Goal: Navigation & Orientation: Find specific page/section

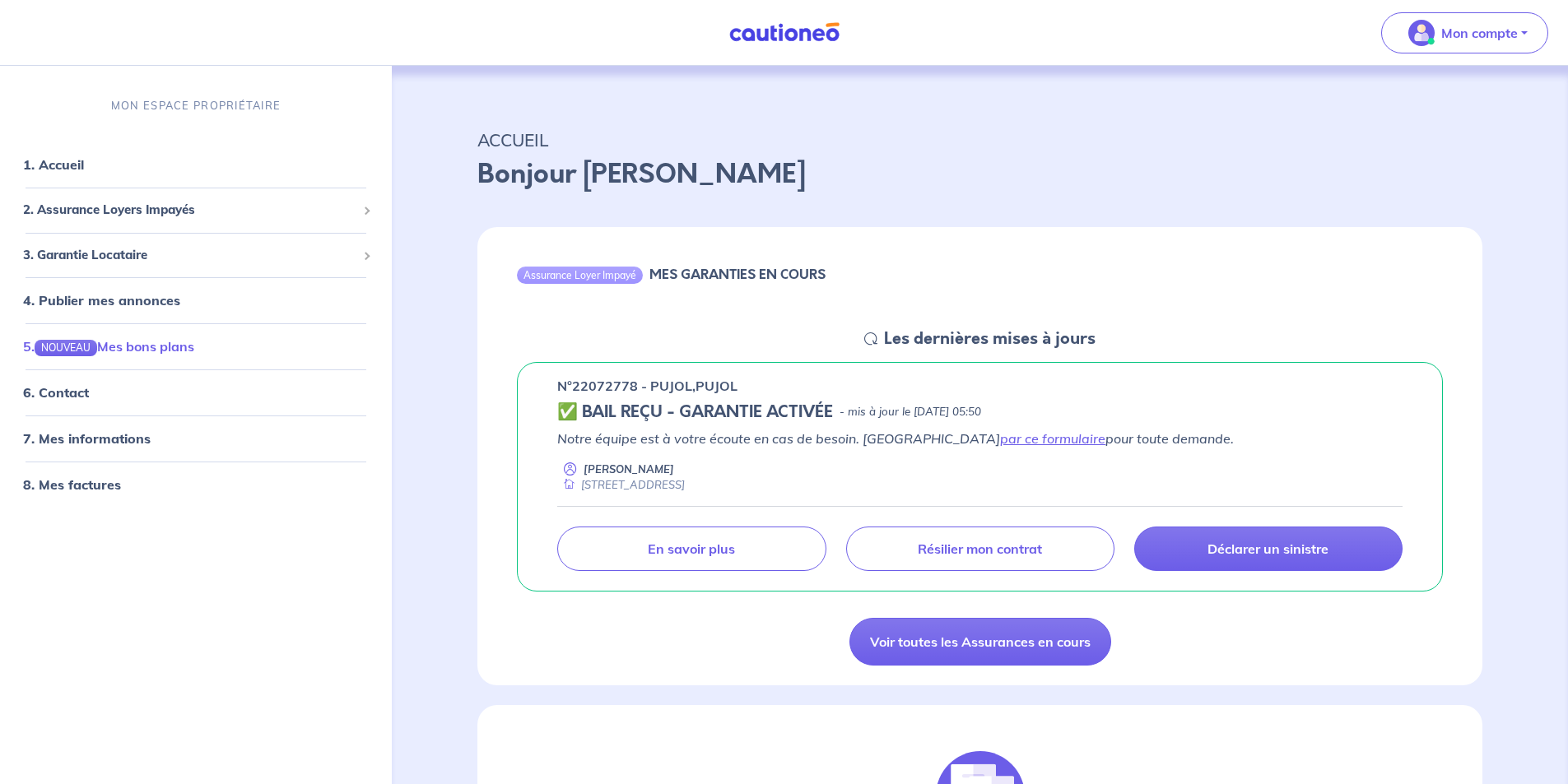
click at [120, 349] on link "5. NOUVEAU Mes bons plans" at bounding box center [109, 346] width 172 height 17
click at [96, 437] on link "7. Mes informations" at bounding box center [85, 439] width 123 height 17
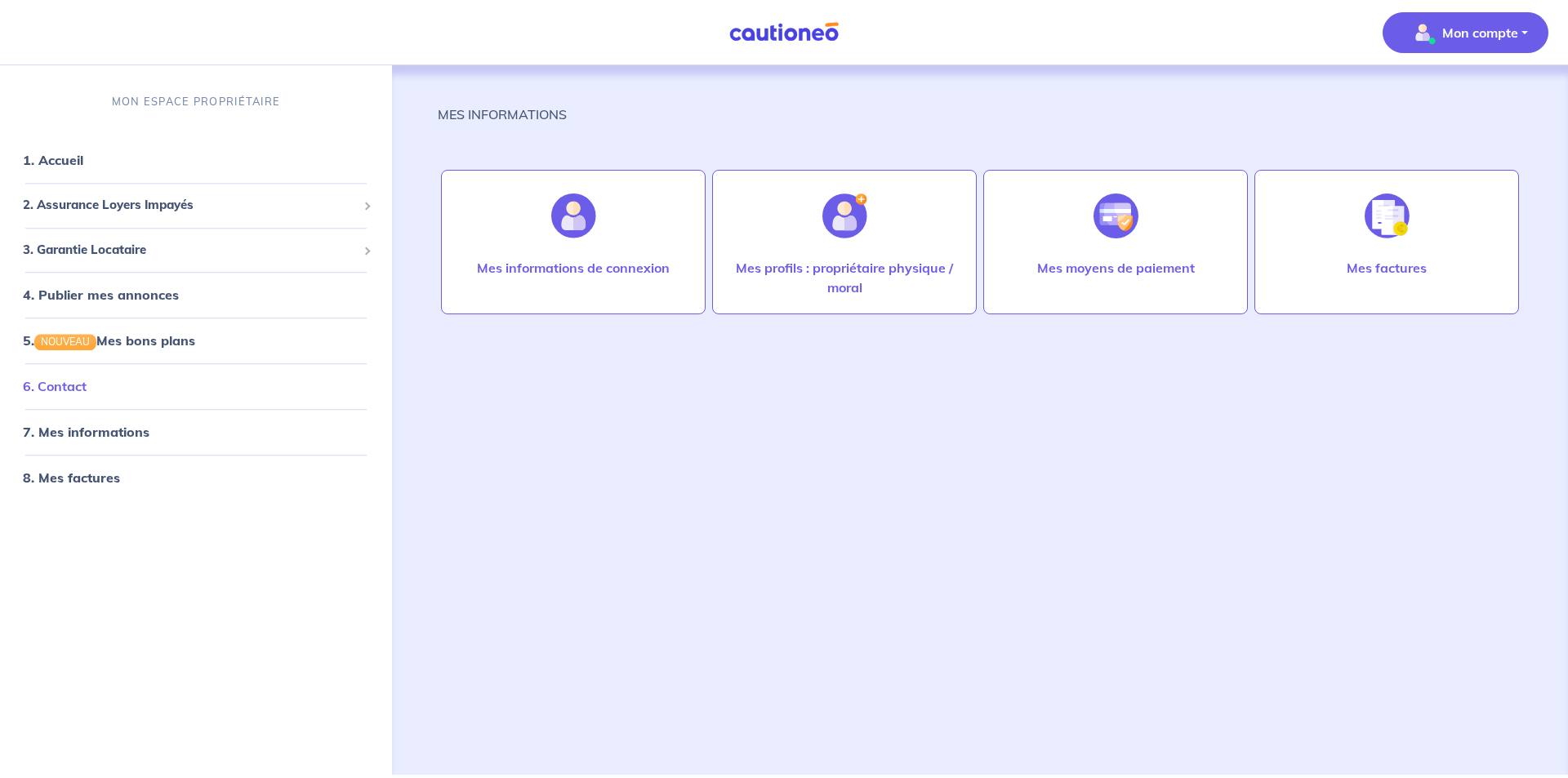
click at [76, 389] on link "6. Contact" at bounding box center [55, 387] width 64 height 16
click at [67, 160] on link "1. Accueil" at bounding box center [53, 160] width 60 height 16
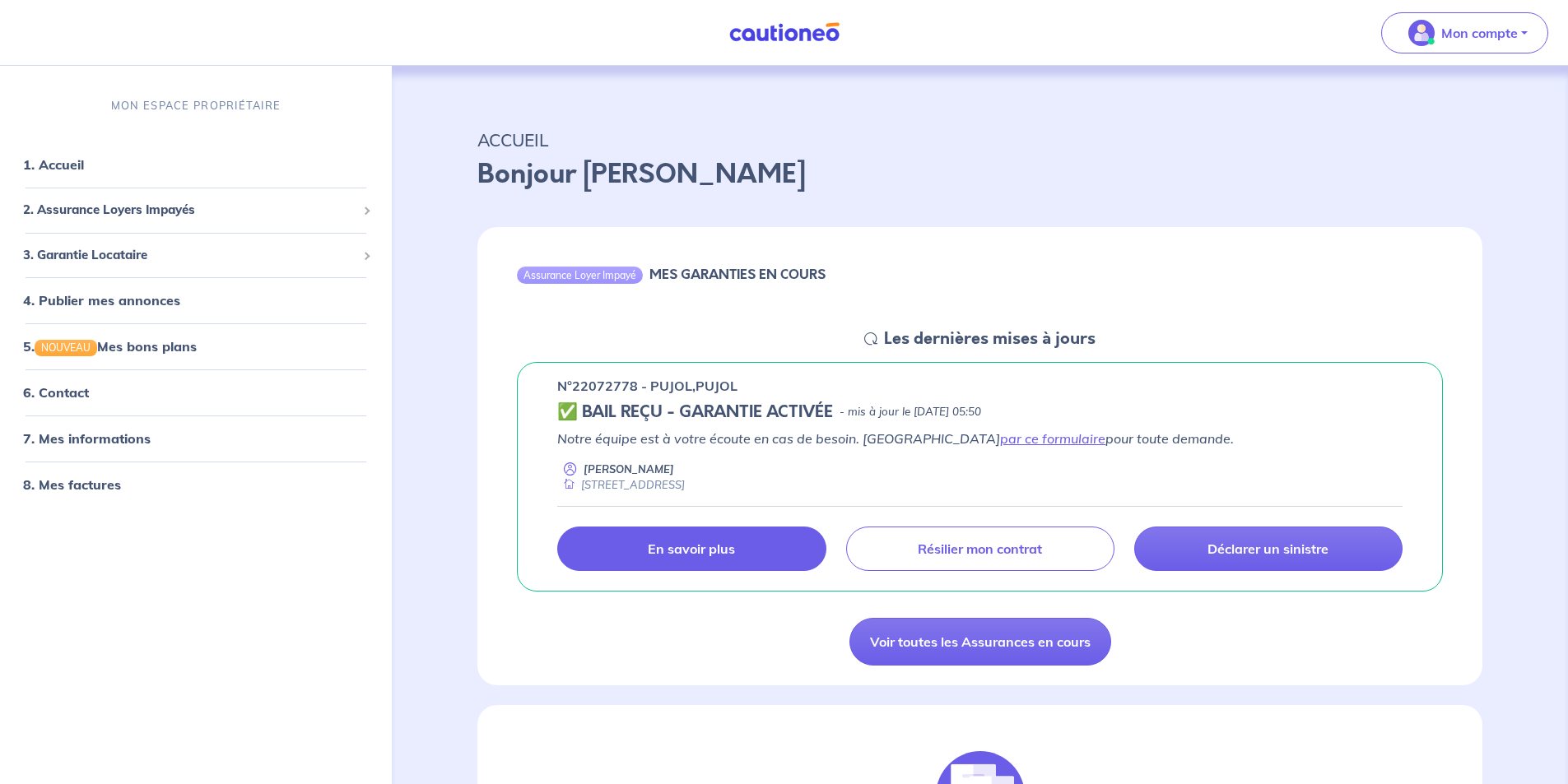
click at [712, 557] on p "En savoir plus" at bounding box center [692, 548] width 88 height 17
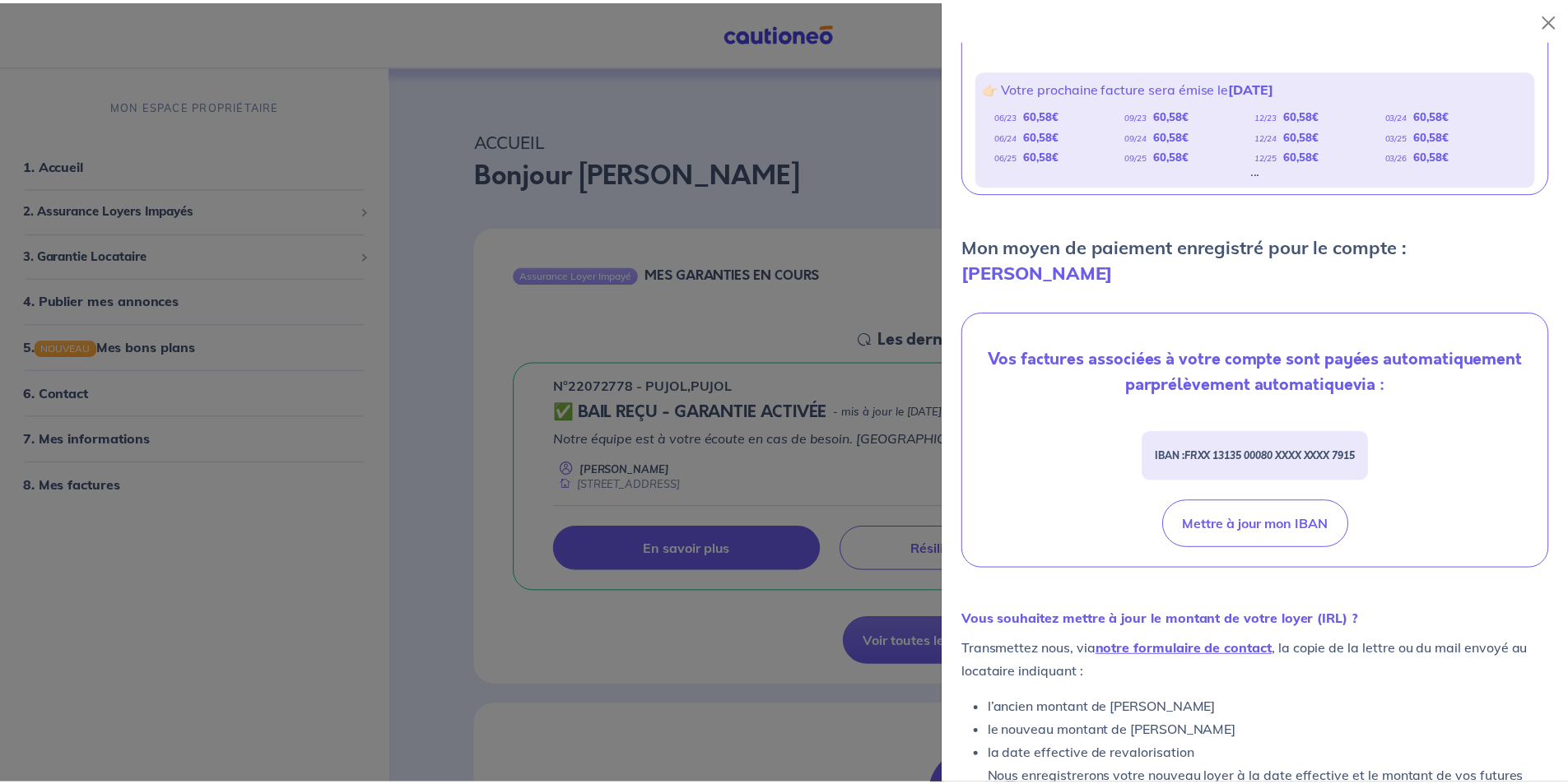
scroll to position [380, 0]
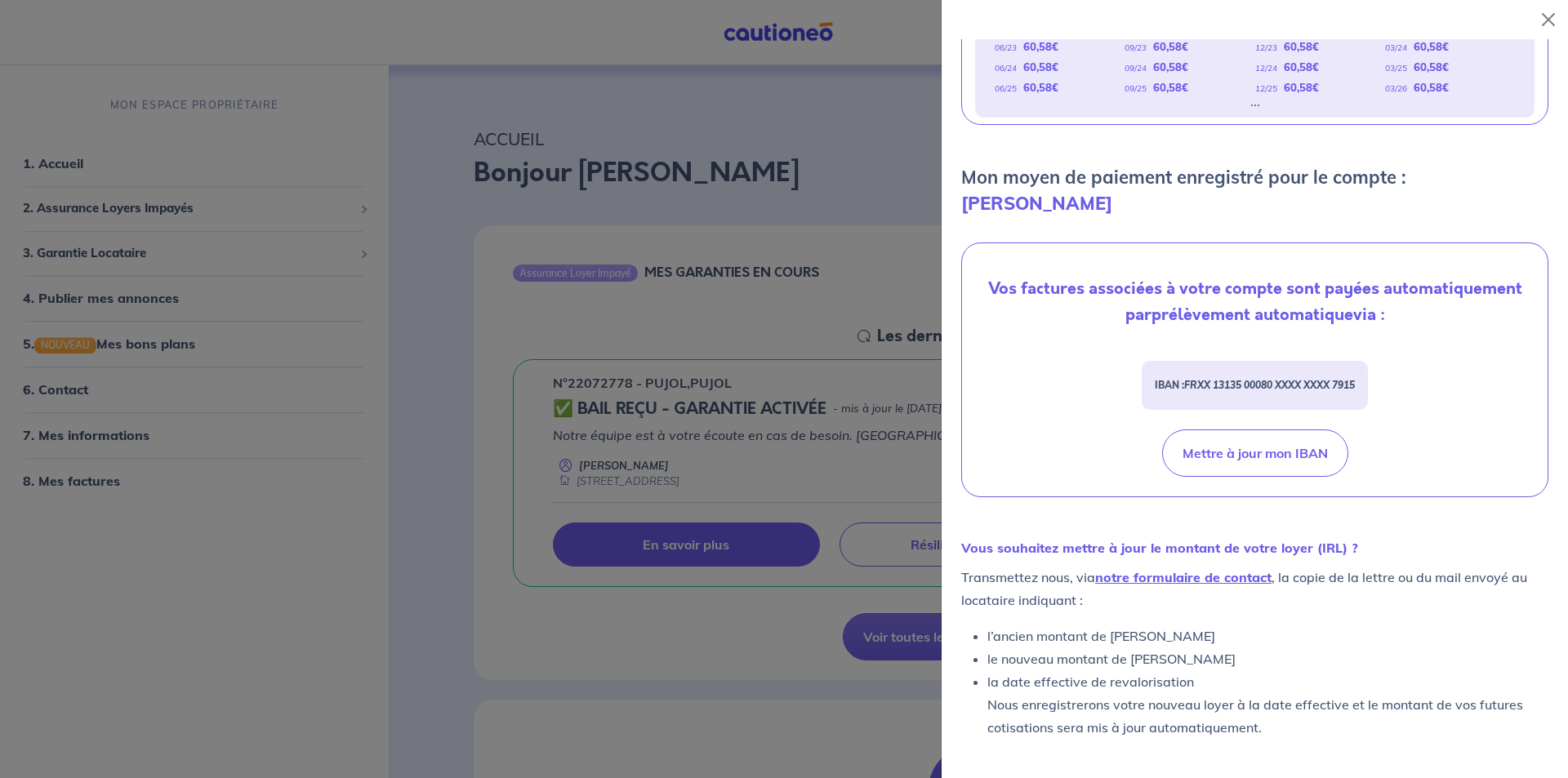
click at [346, 527] on div at bounding box center [784, 389] width 1568 height 778
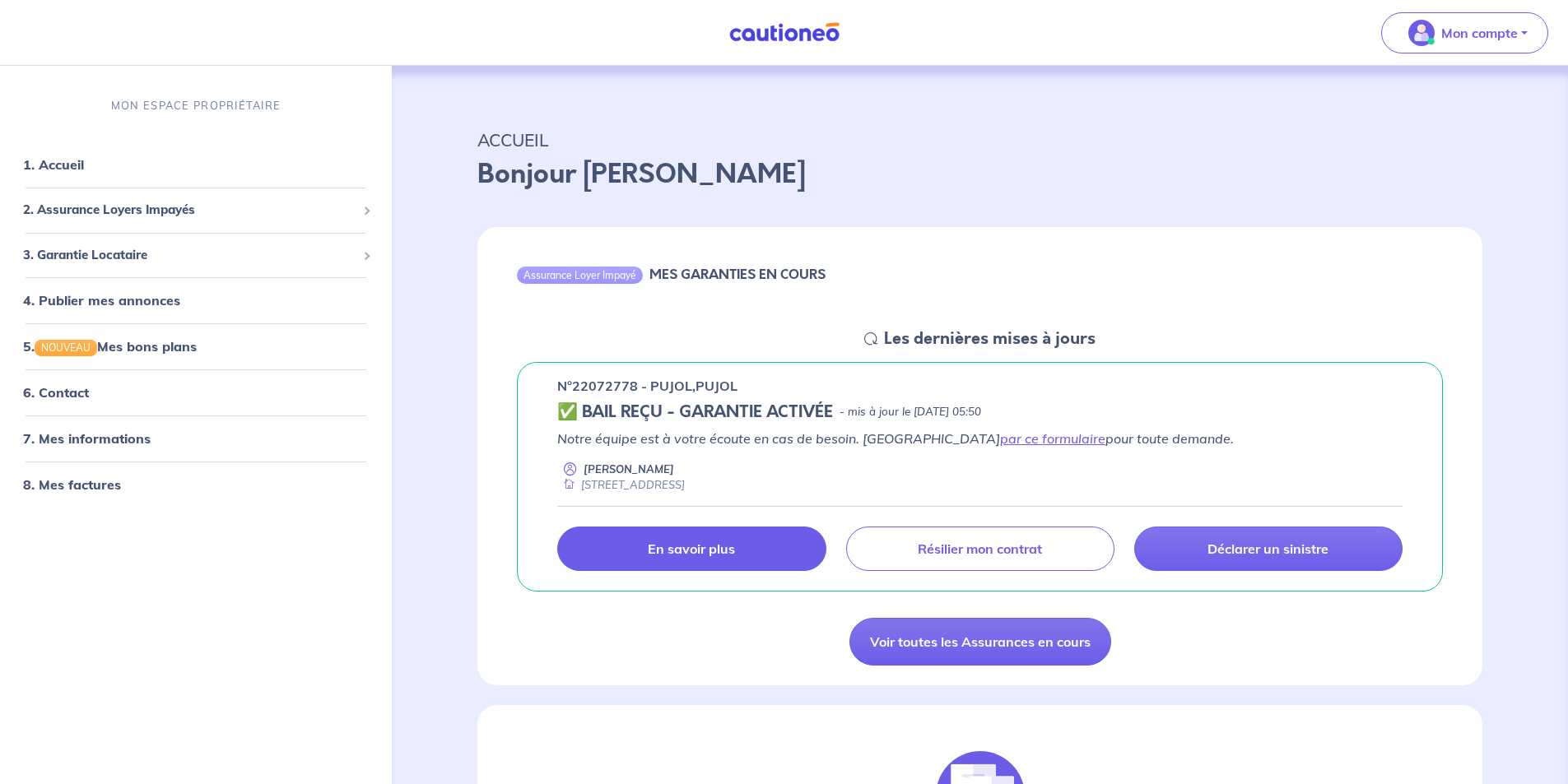
click at [744, 278] on h6 "MES GARANTIES EN COURS" at bounding box center [737, 275] width 176 height 16
click at [1270, 554] on p "Déclarer un sinistre" at bounding box center [1268, 548] width 121 height 17
